Goal: Navigation & Orientation: Go to known website

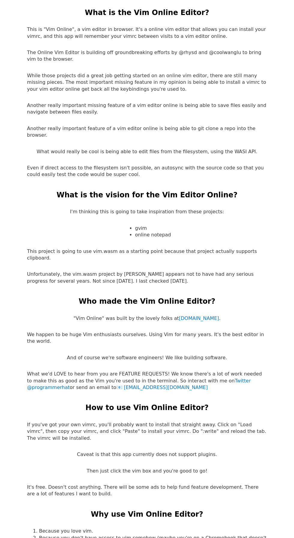
scroll to position [1154, 0]
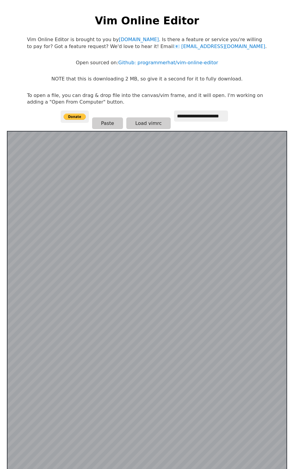
click at [177, 64] on link "Github: programmerhat/vim-online-editor" at bounding box center [168, 63] width 100 height 6
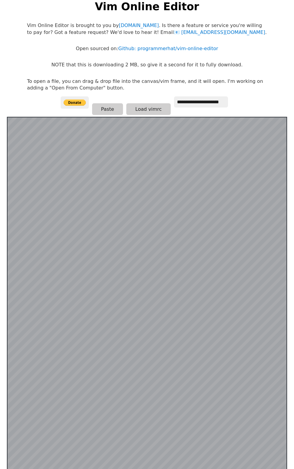
scroll to position [21, 0]
